Goal: Task Accomplishment & Management: Complete application form

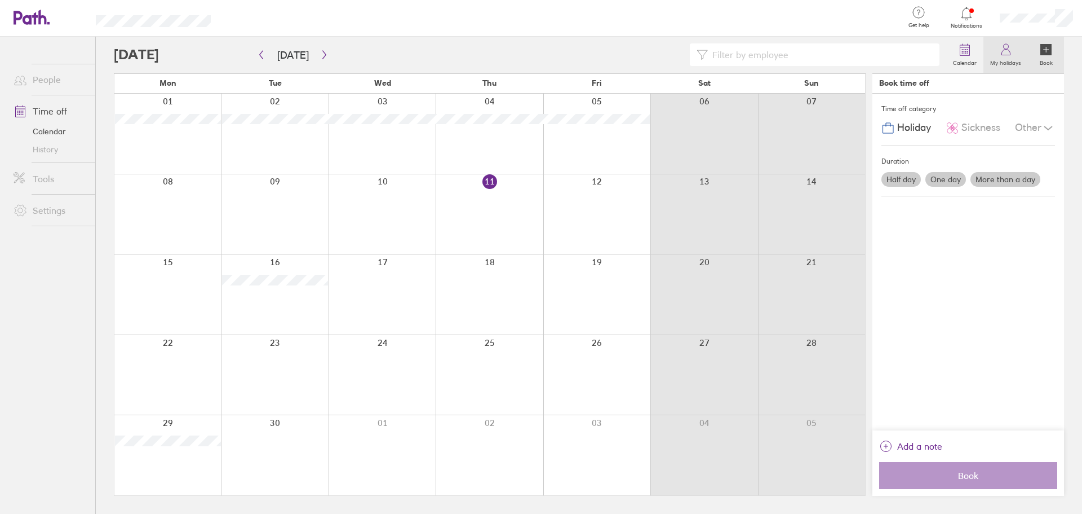
click at [1000, 64] on label "My holidays" at bounding box center [1006, 61] width 45 height 10
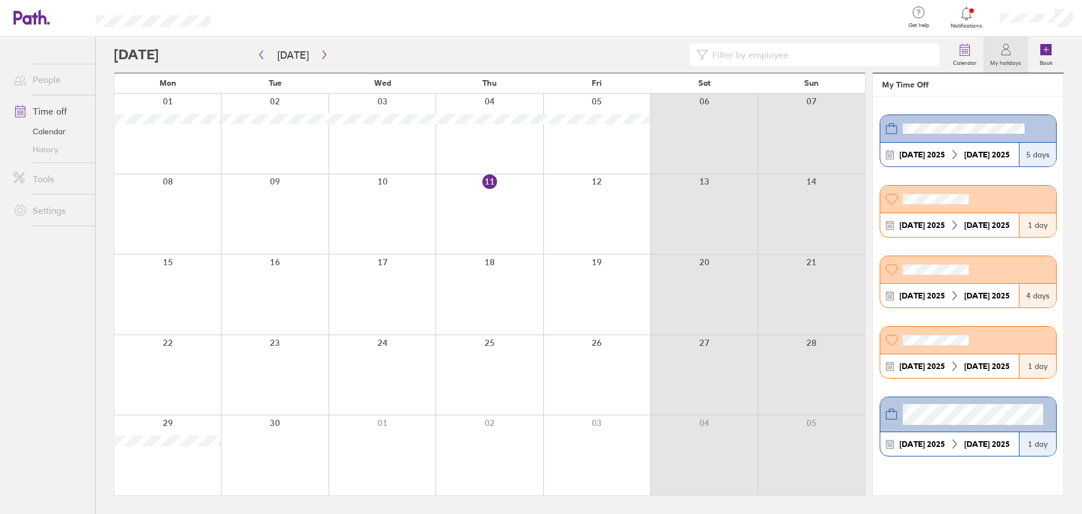
click at [977, 13] on div at bounding box center [967, 14] width 37 height 16
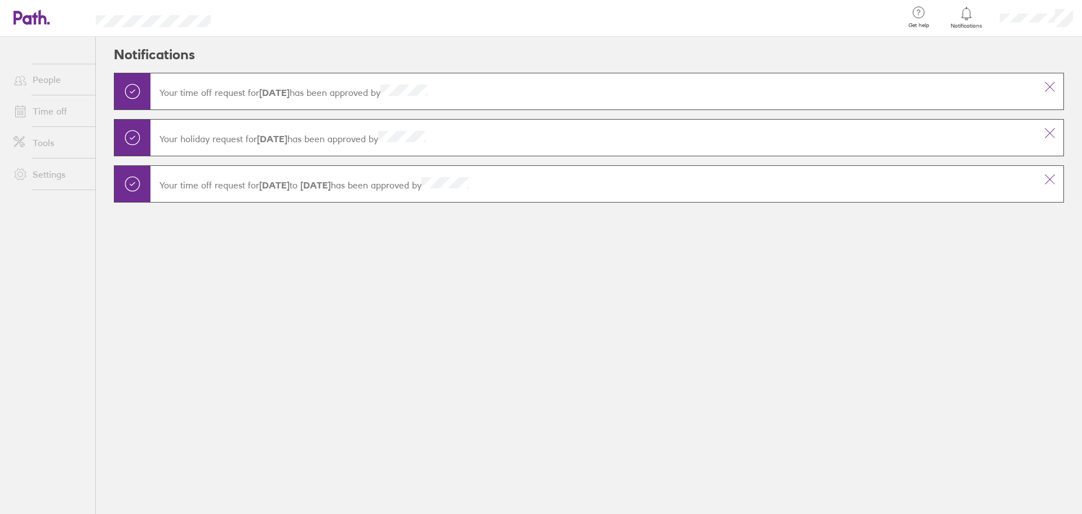
click at [59, 106] on link "Time off" at bounding box center [50, 111] width 91 height 23
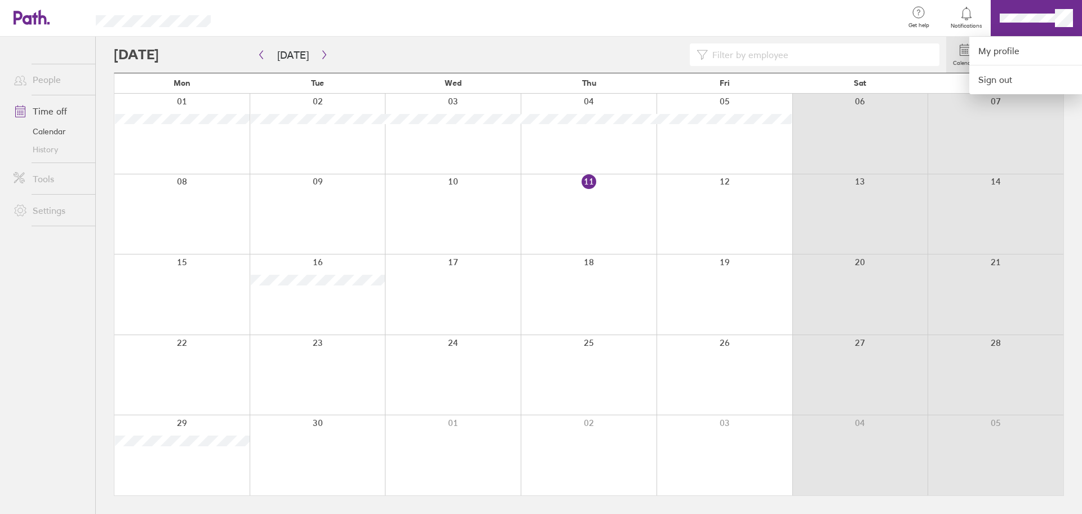
click at [1016, 19] on div at bounding box center [541, 257] width 1082 height 514
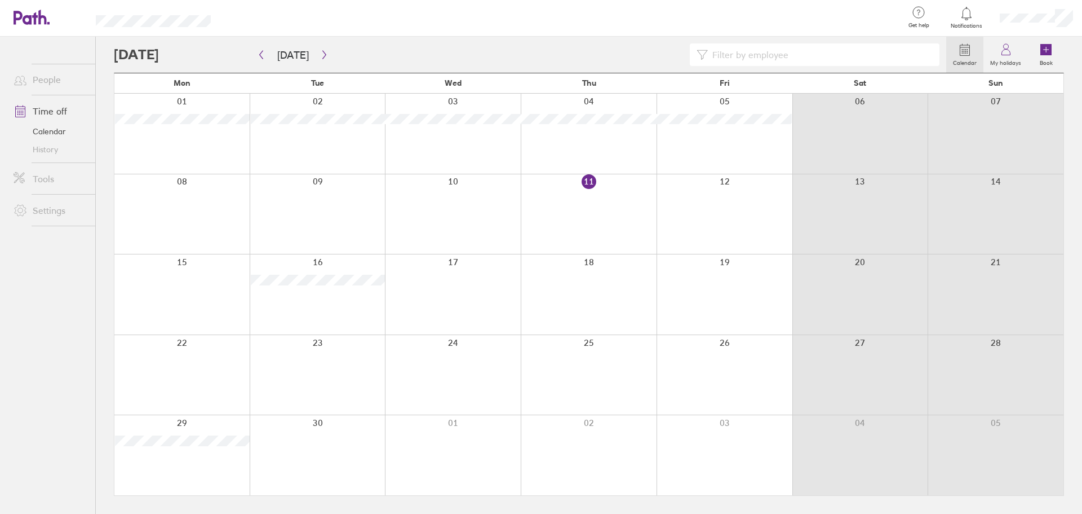
click at [1025, 24] on div at bounding box center [1036, 18] width 91 height 36
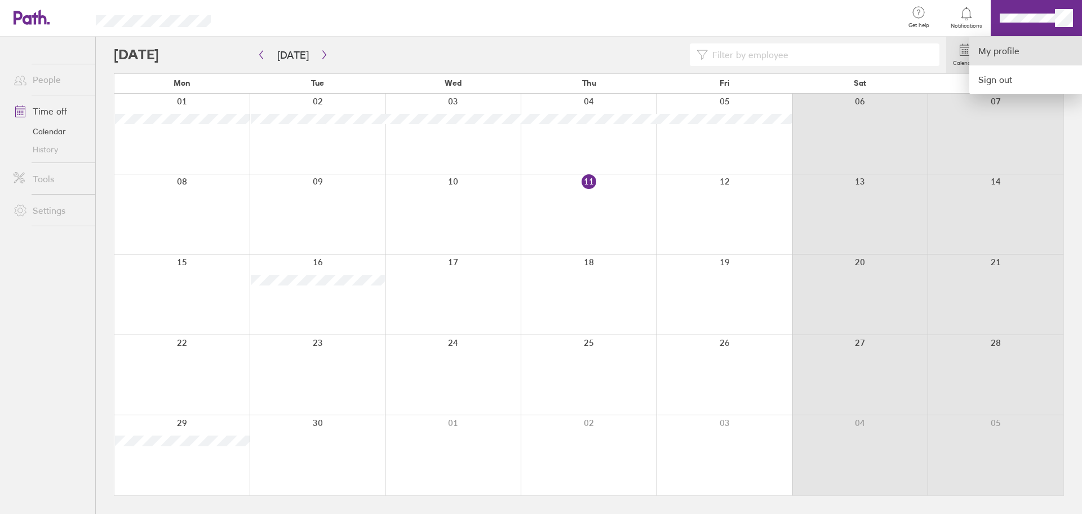
click at [1024, 50] on link "My profile" at bounding box center [1026, 51] width 113 height 29
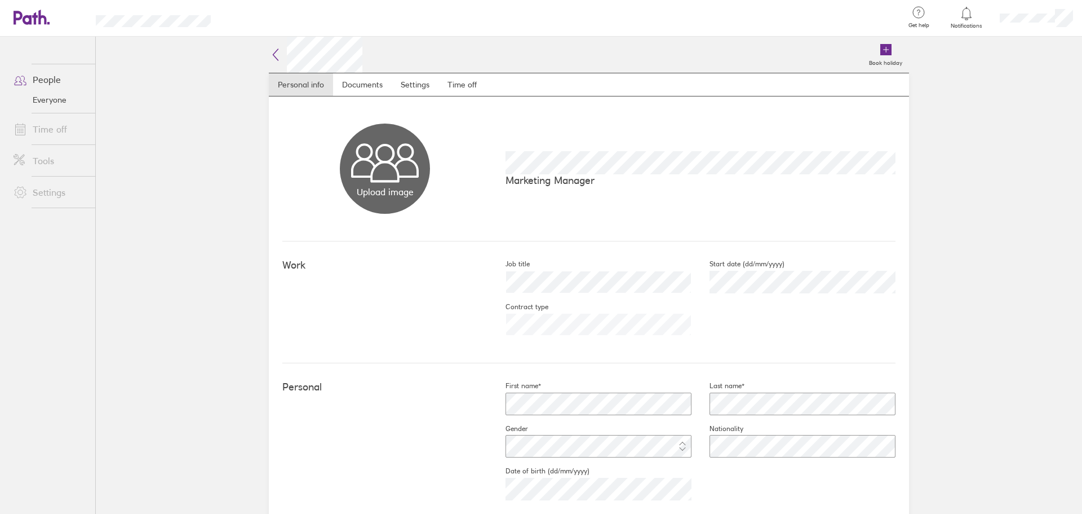
click at [74, 132] on link "Time off" at bounding box center [50, 129] width 91 height 23
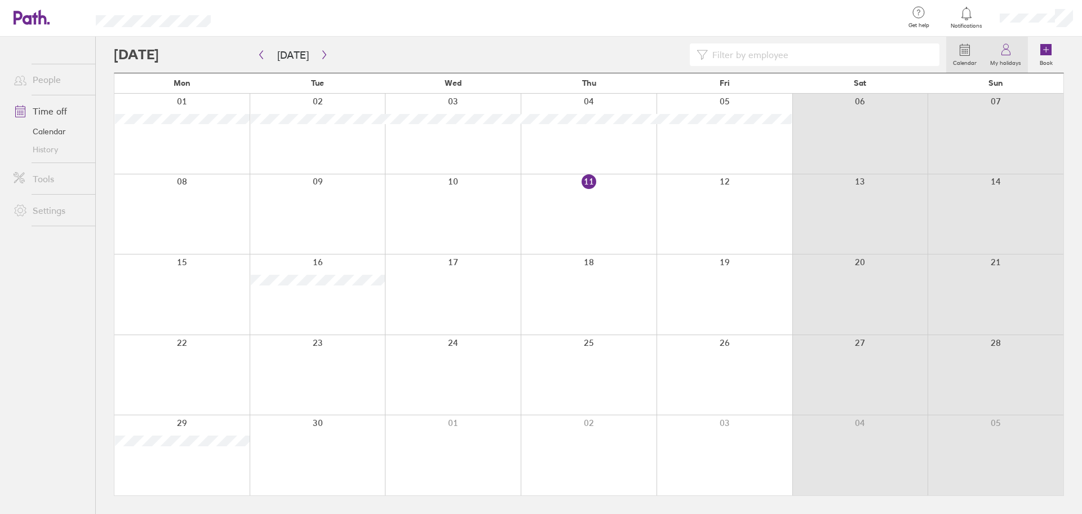
click at [1004, 61] on label "My holidays" at bounding box center [1006, 61] width 45 height 10
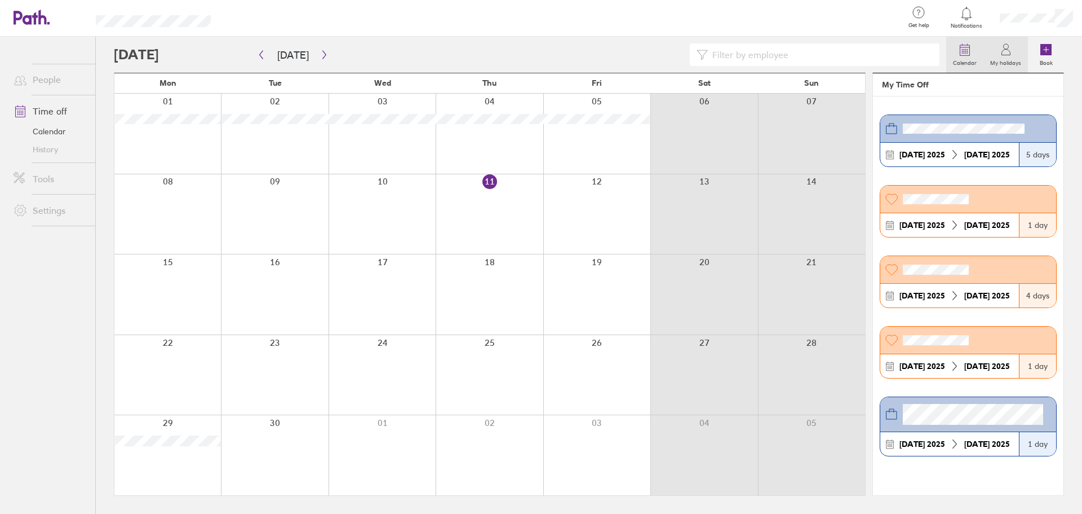
click at [976, 60] on label "Calendar" at bounding box center [965, 61] width 37 height 10
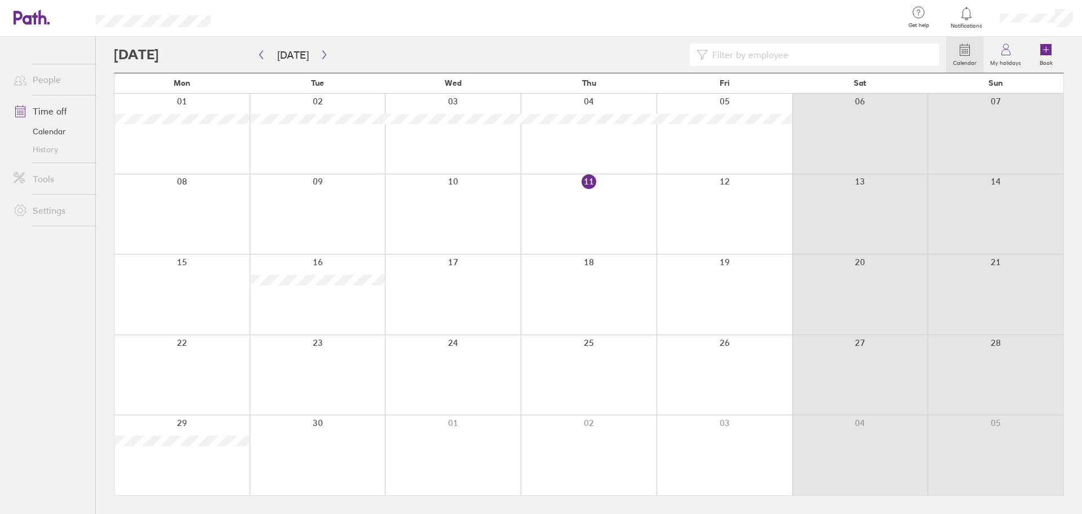
click at [966, 20] on icon at bounding box center [967, 13] width 10 height 13
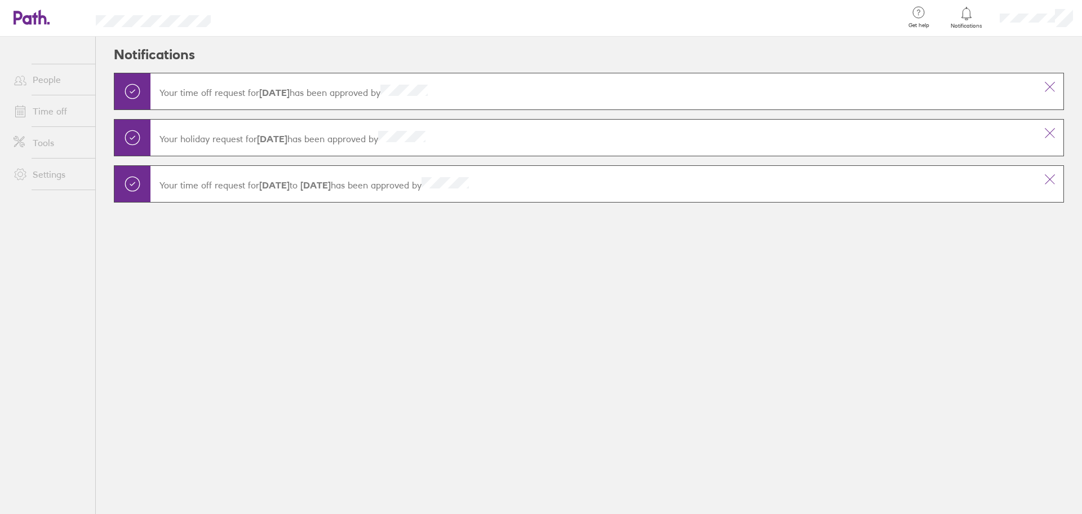
click at [966, 20] on icon at bounding box center [967, 13] width 10 height 13
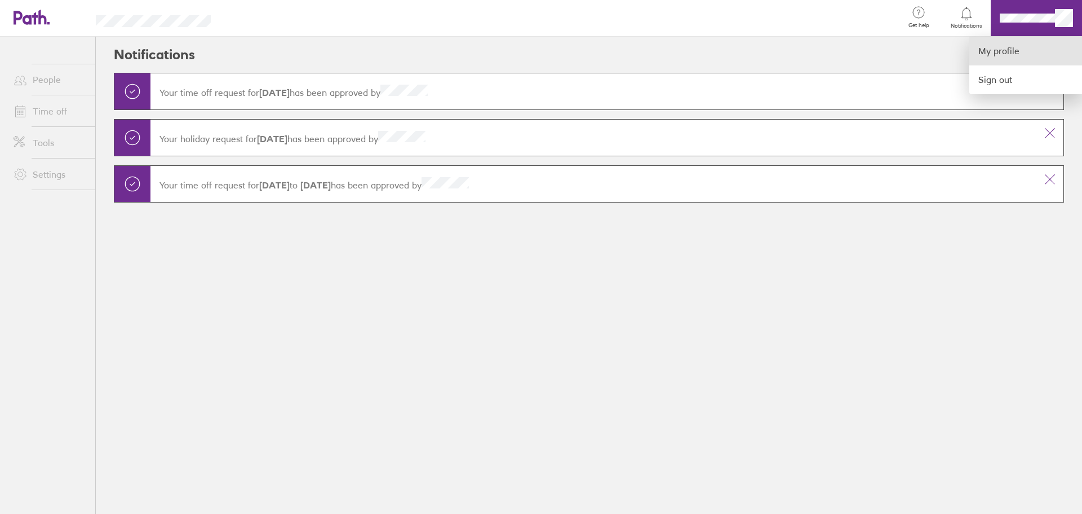
click at [1022, 52] on link "My profile" at bounding box center [1026, 51] width 113 height 29
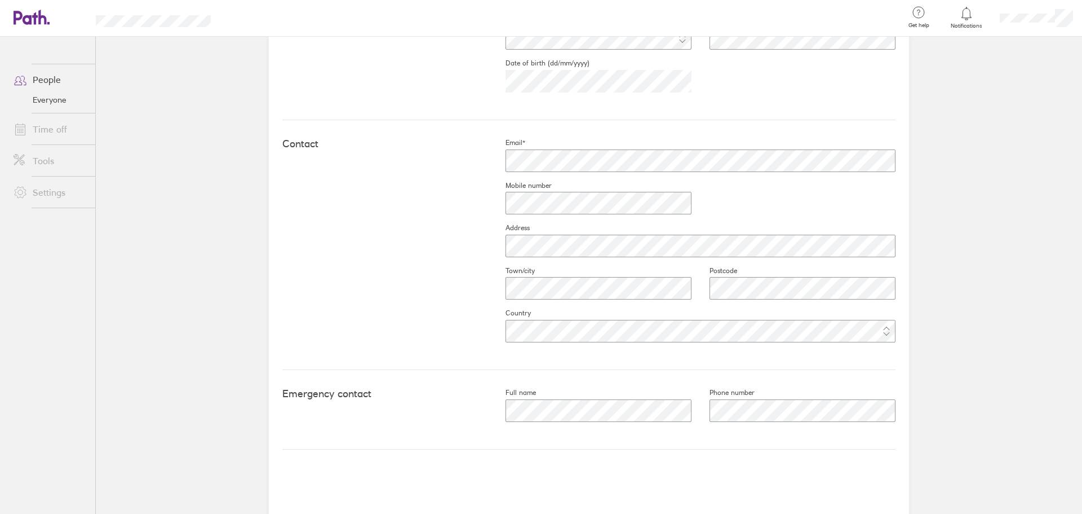
scroll to position [411, 0]
click at [29, 161] on span at bounding box center [19, 161] width 28 height 14
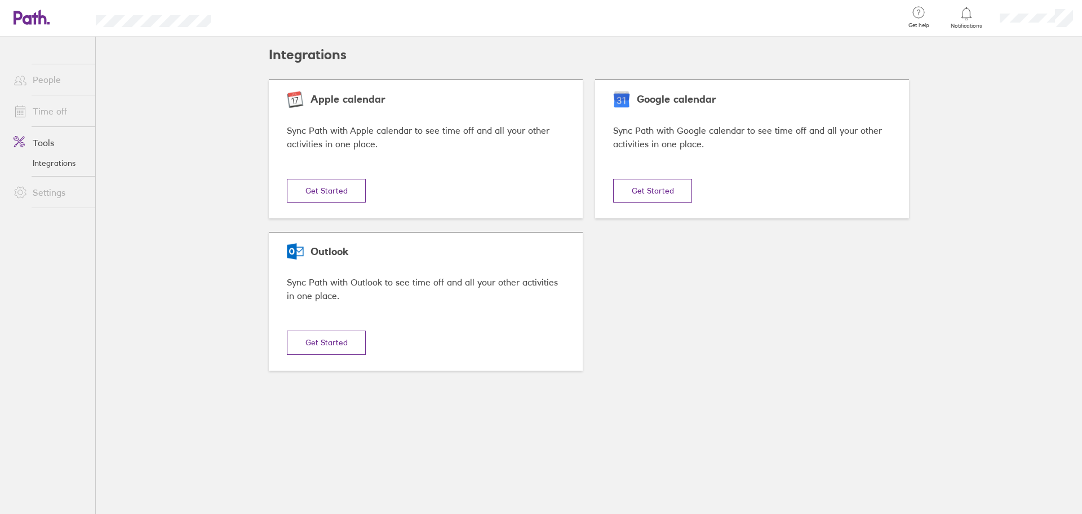
click at [48, 78] on link "People" at bounding box center [50, 79] width 91 height 23
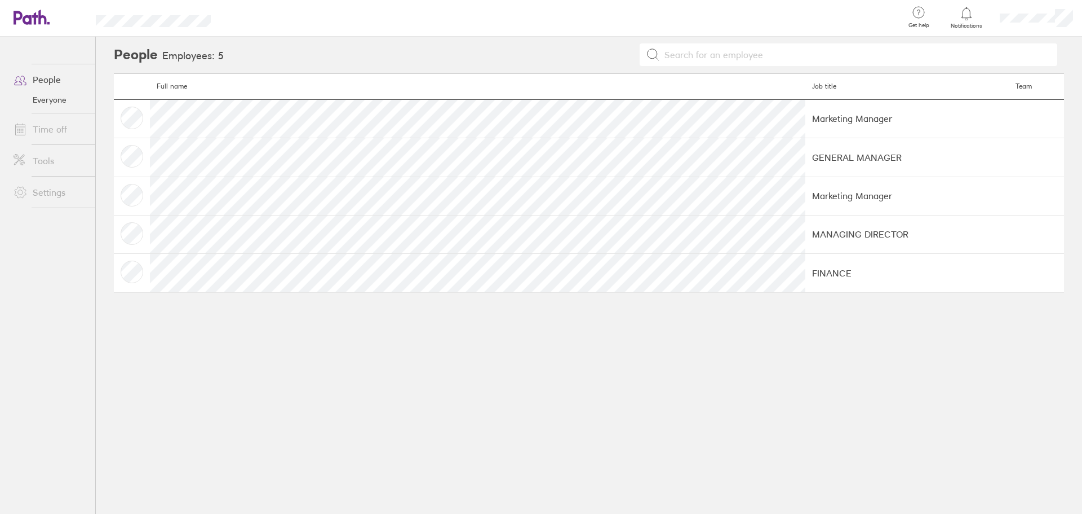
click at [43, 11] on icon at bounding box center [32, 17] width 36 height 15
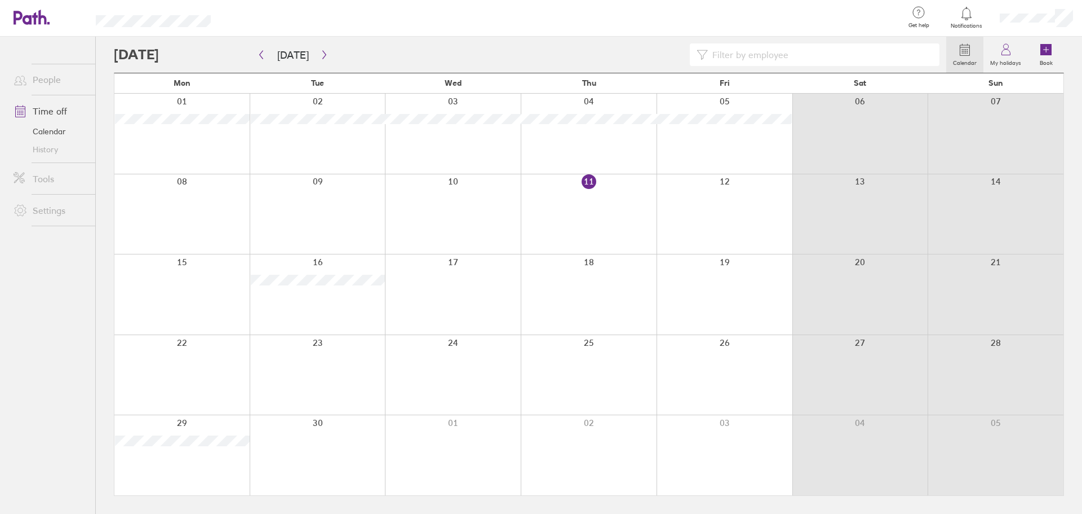
click at [69, 209] on link "Settings" at bounding box center [50, 210] width 91 height 23
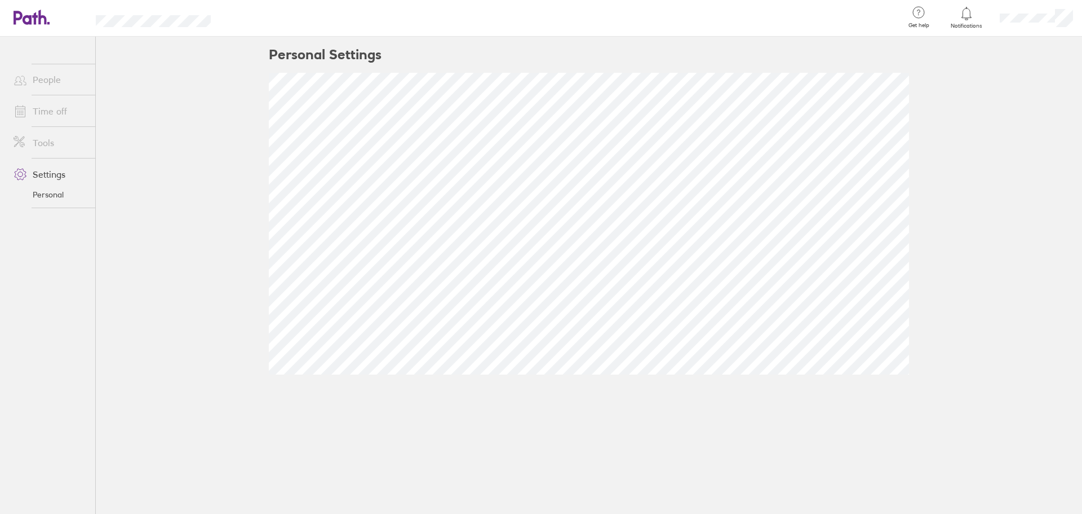
click at [56, 200] on link "Personal" at bounding box center [50, 194] width 91 height 18
click at [47, 141] on link "Tools" at bounding box center [50, 142] width 91 height 23
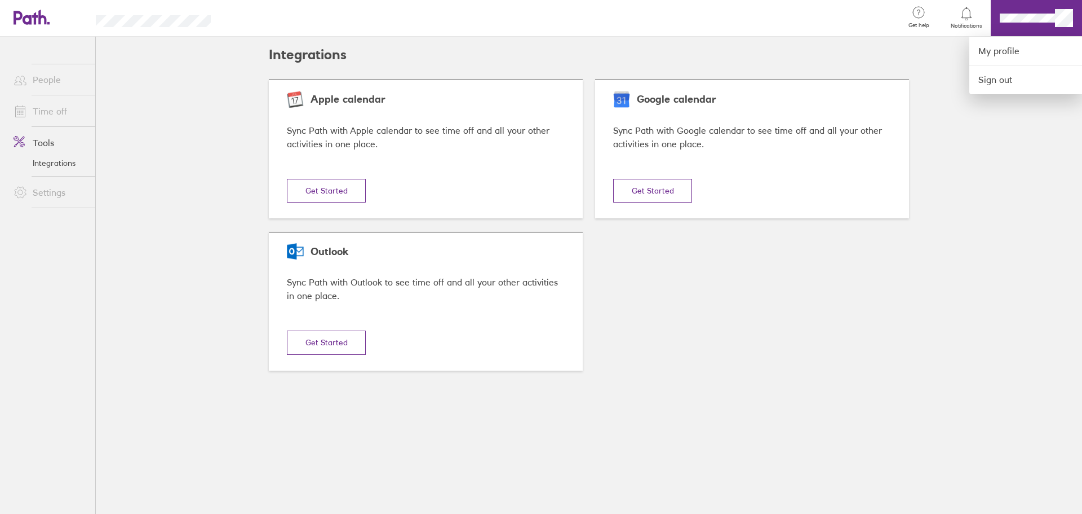
click at [1049, 17] on div at bounding box center [541, 257] width 1082 height 514
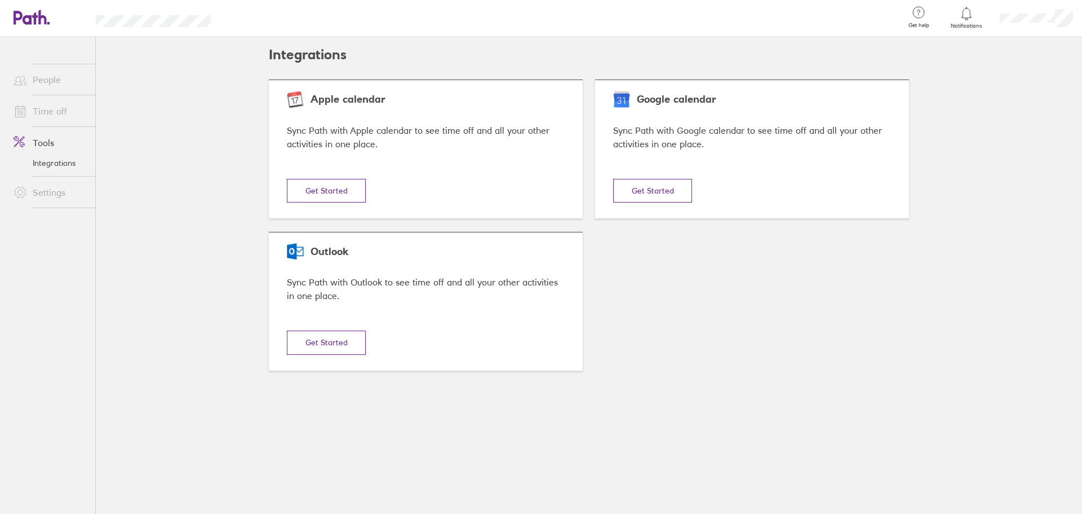
click at [924, 10] on icon at bounding box center [919, 13] width 14 height 14
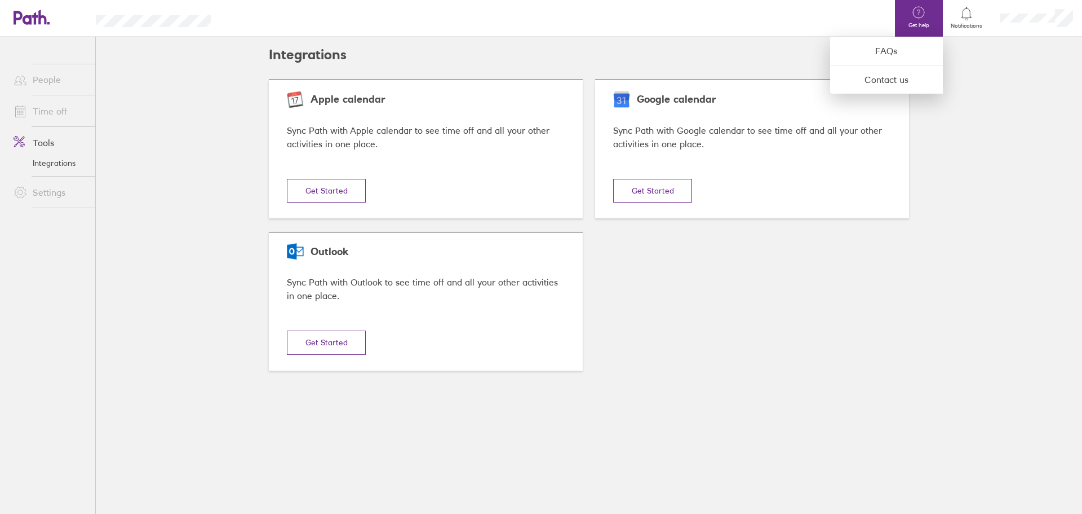
click at [1034, 15] on div at bounding box center [541, 257] width 1082 height 514
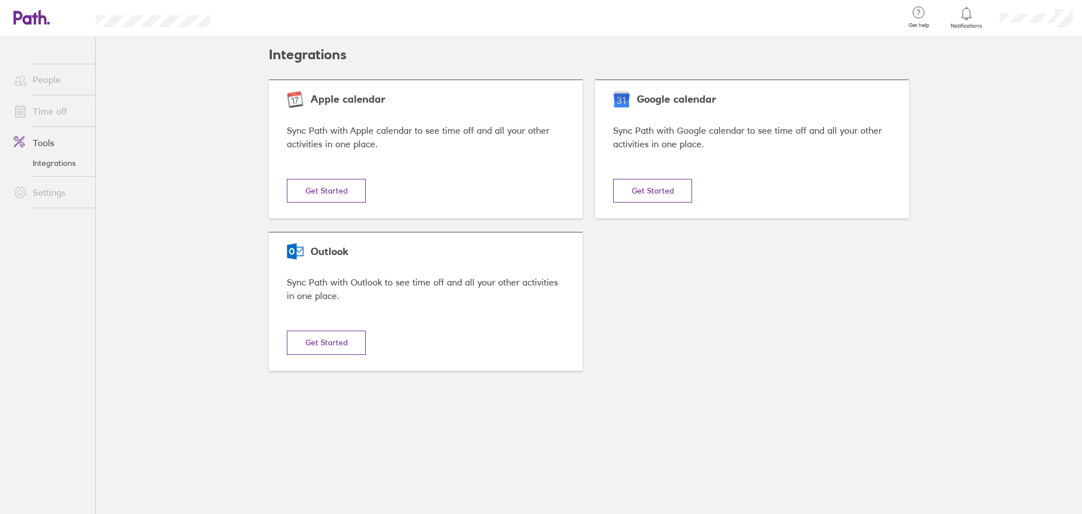
click at [50, 81] on link "People" at bounding box center [50, 79] width 91 height 23
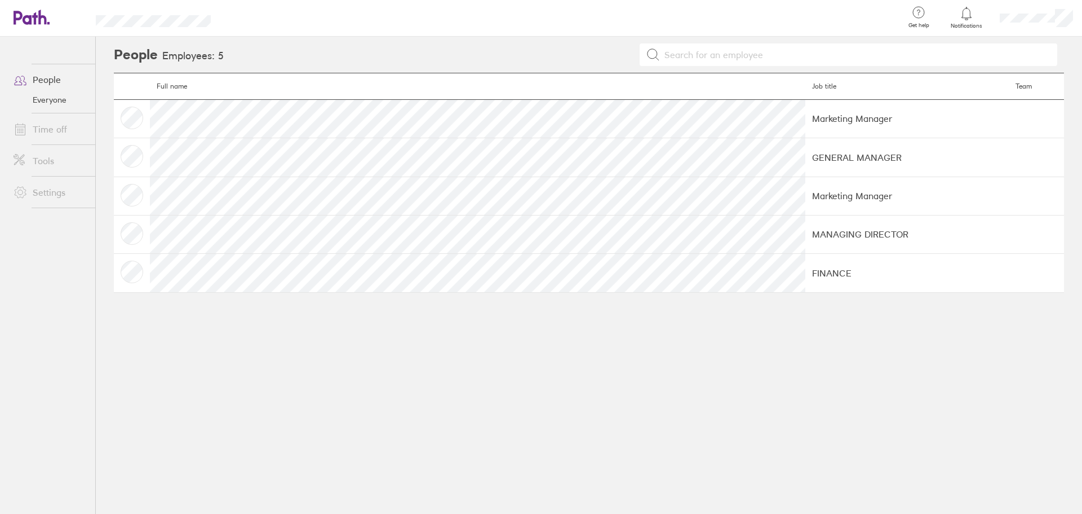
click at [45, 161] on link "Tools" at bounding box center [50, 160] width 91 height 23
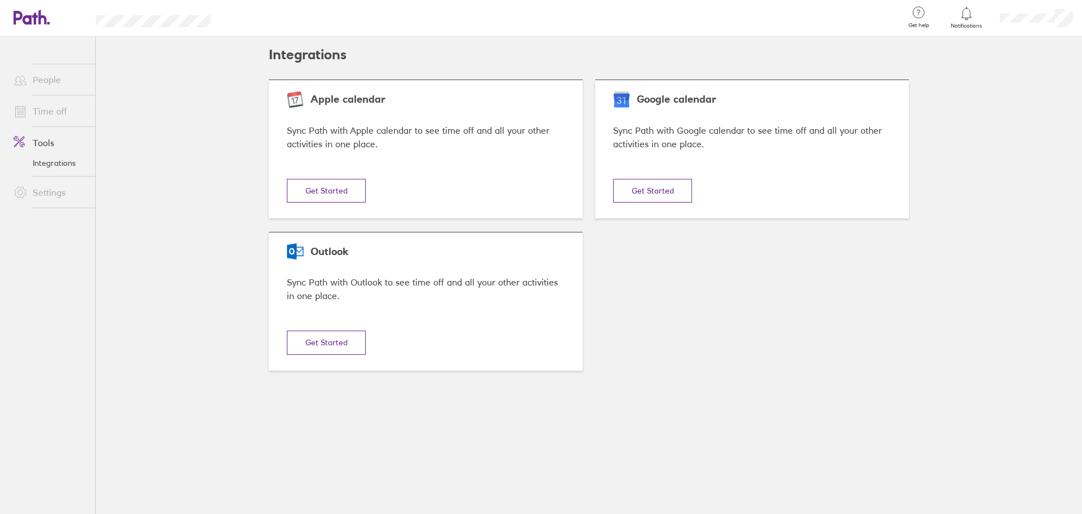
click at [54, 85] on link "People" at bounding box center [50, 79] width 91 height 23
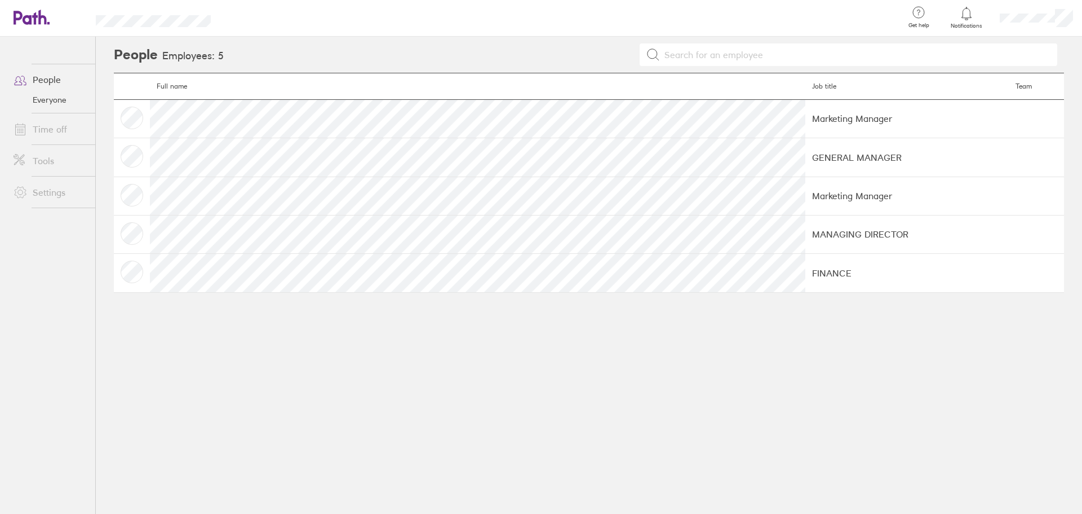
click at [61, 197] on link "Settings" at bounding box center [50, 192] width 91 height 23
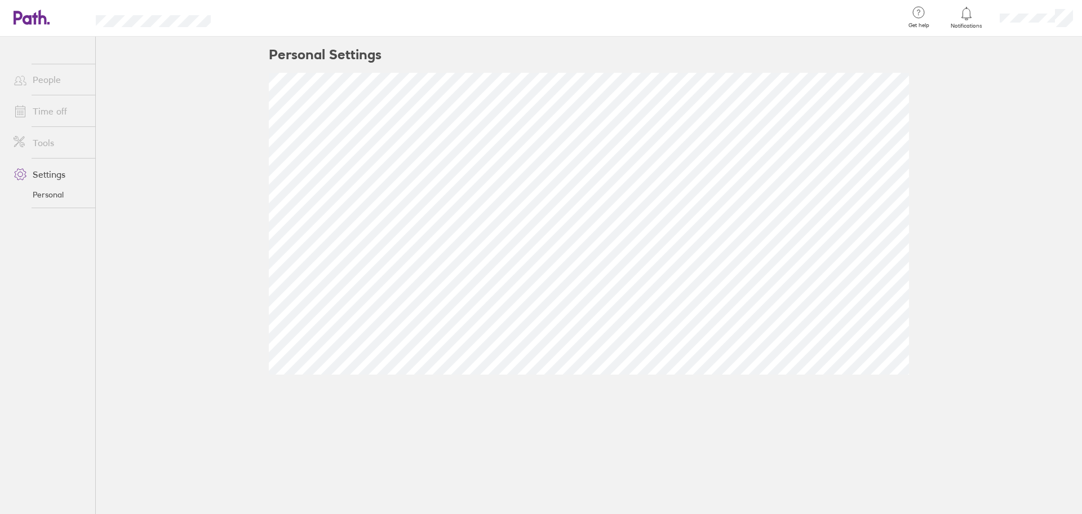
click at [52, 86] on link "People" at bounding box center [50, 79] width 91 height 23
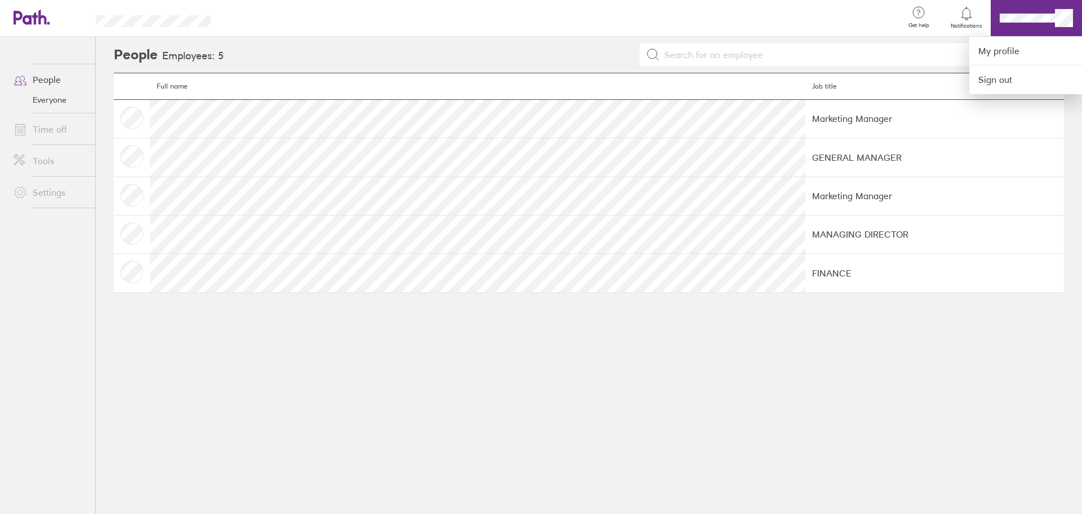
click at [1053, 15] on div at bounding box center [541, 257] width 1082 height 514
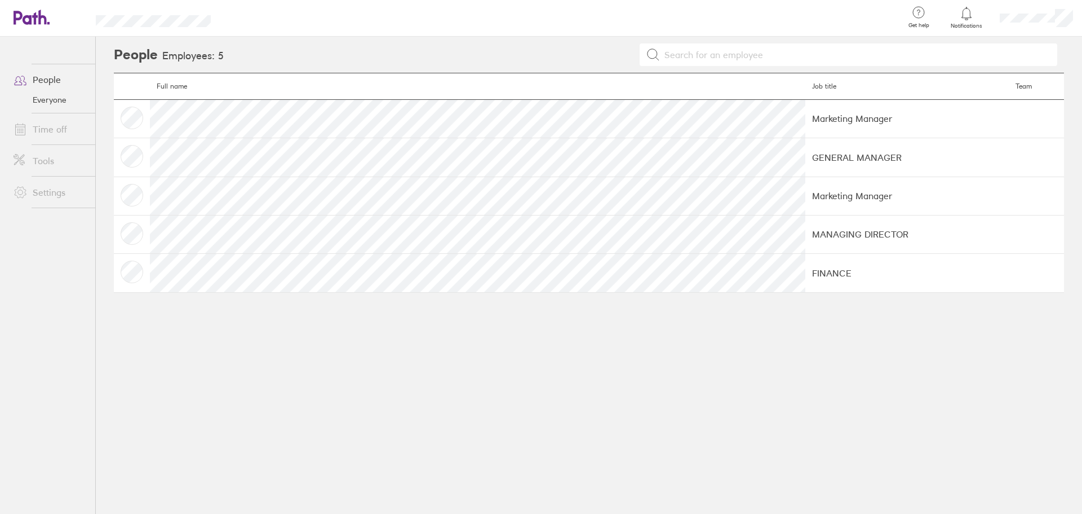
click at [71, 129] on link "Time off" at bounding box center [50, 129] width 91 height 23
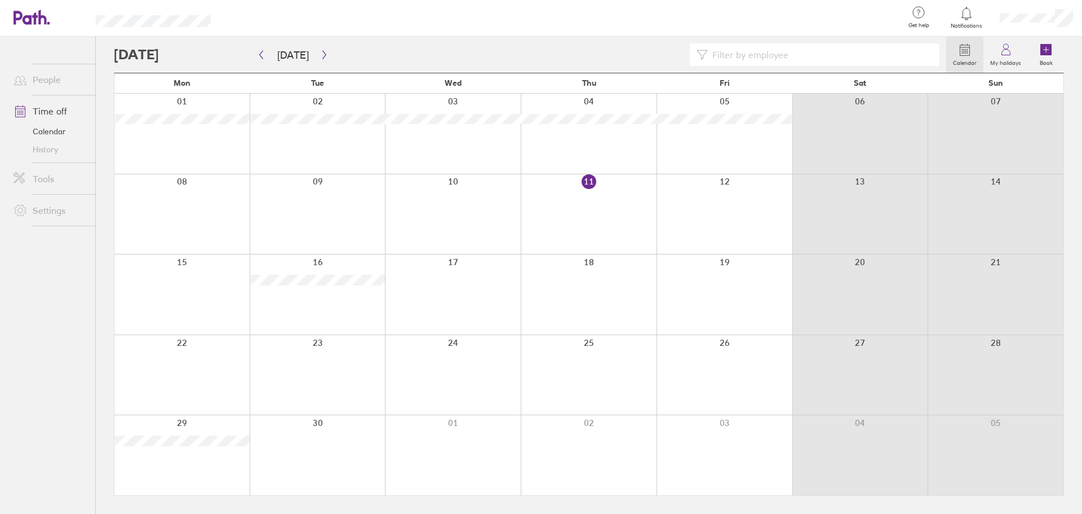
click at [866, 41] on div "Calendar My holidays Book" at bounding box center [589, 55] width 950 height 36
click at [855, 58] on input at bounding box center [820, 54] width 225 height 21
type input "l"
type input "s"
click at [1050, 59] on label "Book" at bounding box center [1046, 61] width 26 height 10
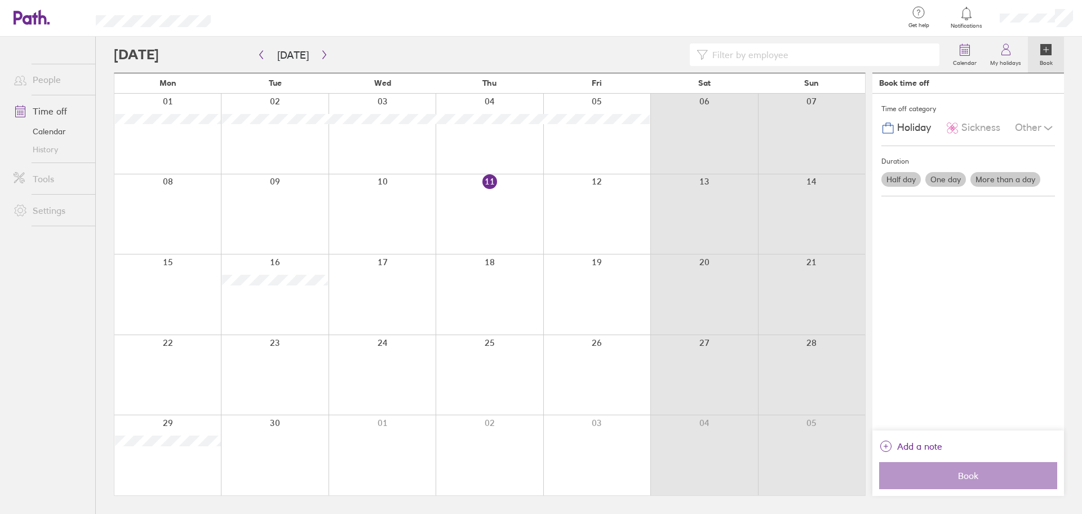
click at [980, 129] on span "Sickness" at bounding box center [981, 128] width 39 height 12
click at [930, 129] on span "Holiday" at bounding box center [914, 128] width 34 height 12
click at [1051, 54] on icon at bounding box center [1046, 49] width 11 height 11
